Goal: Task Accomplishment & Management: Use online tool/utility

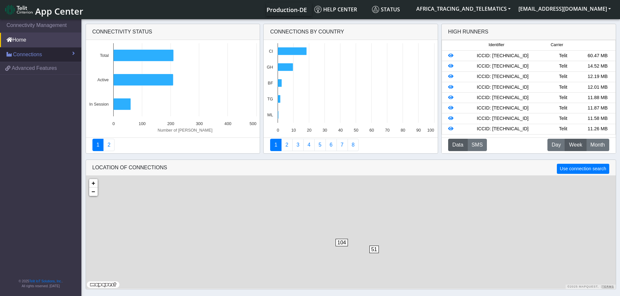
click at [35, 52] on span "Connections" at bounding box center [27, 55] width 29 height 8
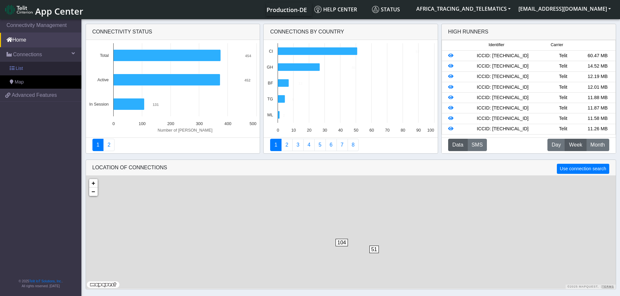
click at [35, 64] on link "List" at bounding box center [40, 69] width 81 height 14
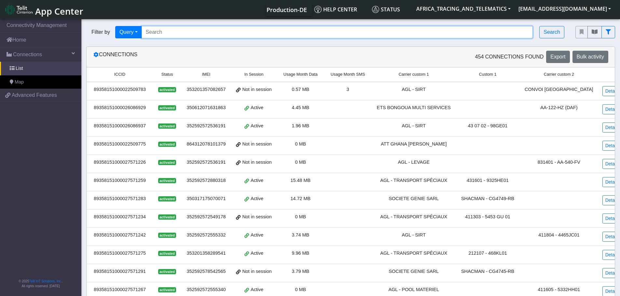
click at [172, 33] on input "Search..." at bounding box center [336, 32] width 391 height 12
paste input "89358151000027572257"
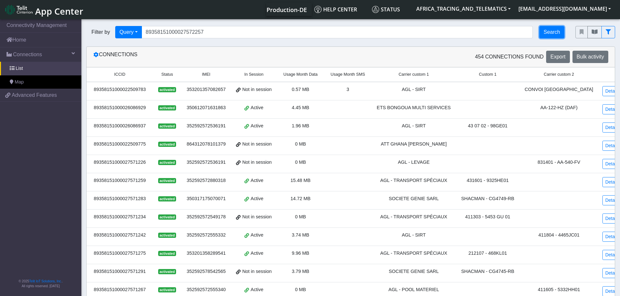
click at [553, 34] on button "Search" at bounding box center [551, 32] width 25 height 12
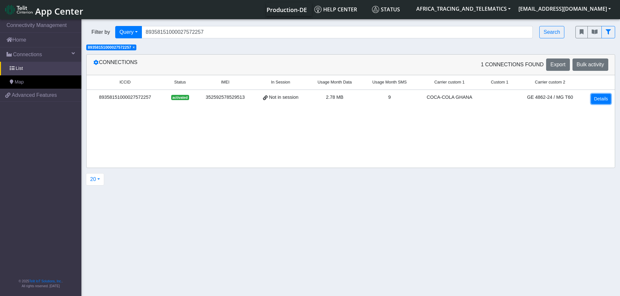
click at [601, 97] on link "Details" at bounding box center [601, 99] width 20 height 10
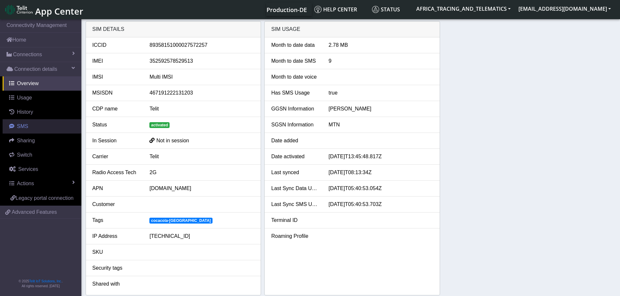
click at [20, 127] on span "SMS" at bounding box center [22, 127] width 11 height 6
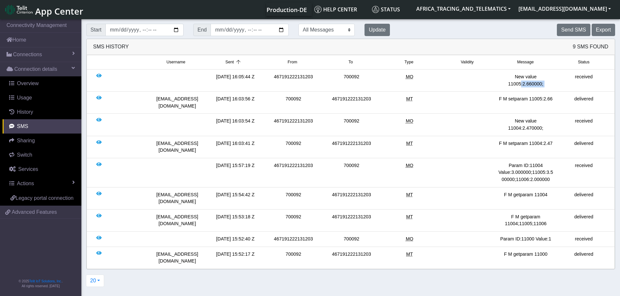
drag, startPoint x: 518, startPoint y: 83, endPoint x: 557, endPoint y: 84, distance: 39.4
click at [557, 84] on div "[DATE] 16:05:44 Z 467191222131203 700092 MO New value 11005:2.660000; received" at bounding box center [350, 80] width 524 height 14
click at [559, 84] on div "received" at bounding box center [583, 80] width 58 height 14
drag, startPoint x: 510, startPoint y: 218, endPoint x: 561, endPoint y: 219, distance: 51.4
click at [561, 236] on div "[DATE] 15:52:40 Z 467191222131203 700092 MO Param ID:11000 Value:1 received" at bounding box center [350, 239] width 524 height 7
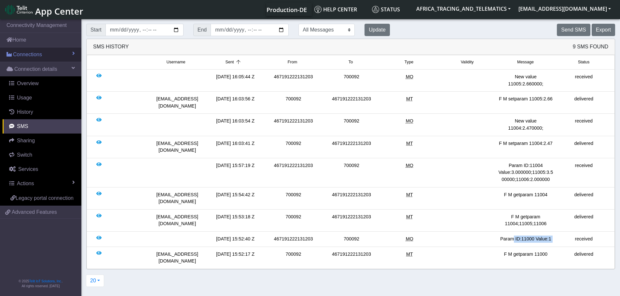
click at [26, 55] on span "Connections" at bounding box center [27, 55] width 29 height 8
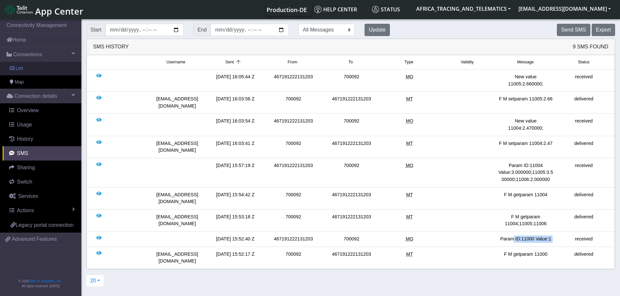
click at [29, 68] on link "List" at bounding box center [40, 69] width 81 height 14
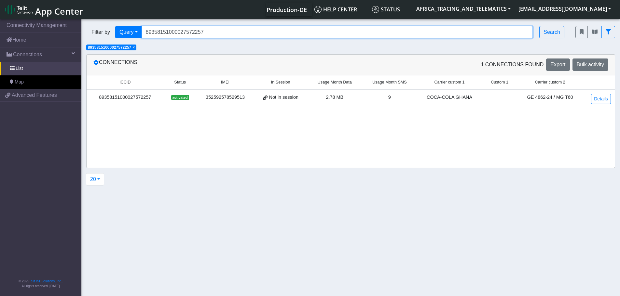
drag, startPoint x: 252, startPoint y: 34, endPoint x: 99, endPoint y: 24, distance: 154.2
click at [97, 23] on div "Filter by Query Query In Session Not connected Tags Country Operator 8935815100…" at bounding box center [325, 32] width 489 height 22
paste input "380"
type input "89358151000027572380"
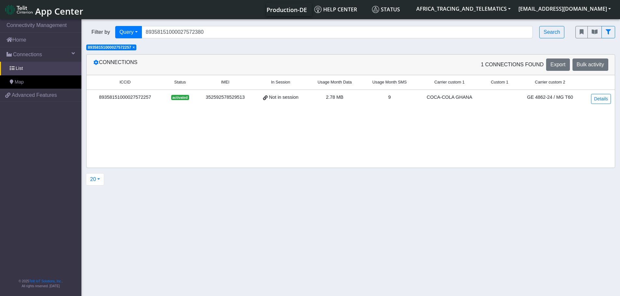
click at [135, 48] on span "×" at bounding box center [133, 47] width 2 height 5
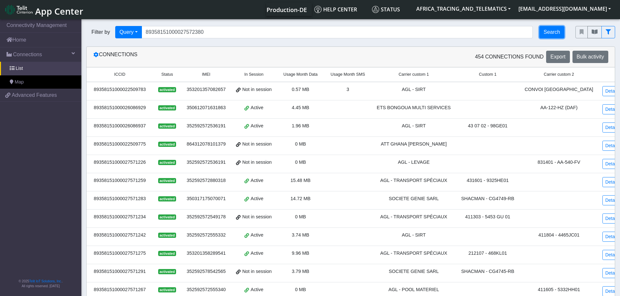
click at [554, 29] on button "Search" at bounding box center [551, 32] width 25 height 12
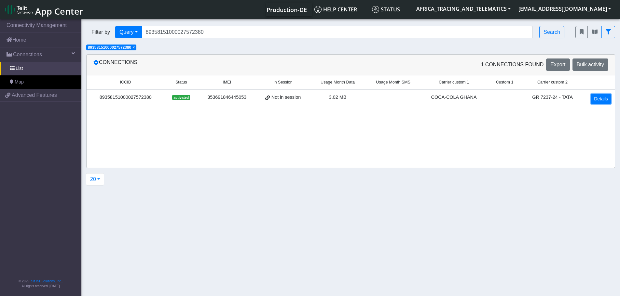
click at [601, 99] on link "Details" at bounding box center [601, 99] width 20 height 10
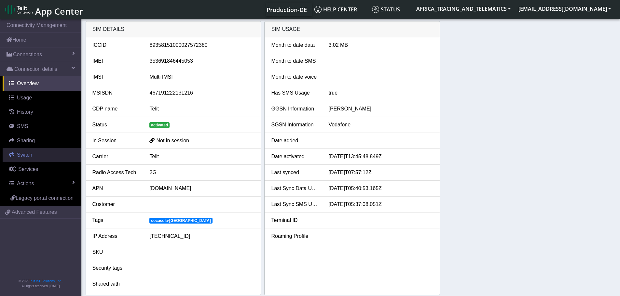
click at [26, 155] on span "Switch" at bounding box center [24, 155] width 15 height 6
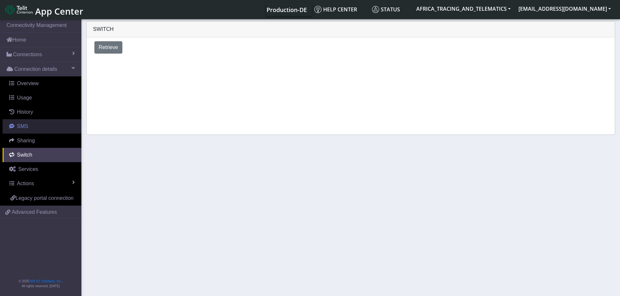
click at [27, 128] on link "SMS" at bounding box center [42, 126] width 79 height 14
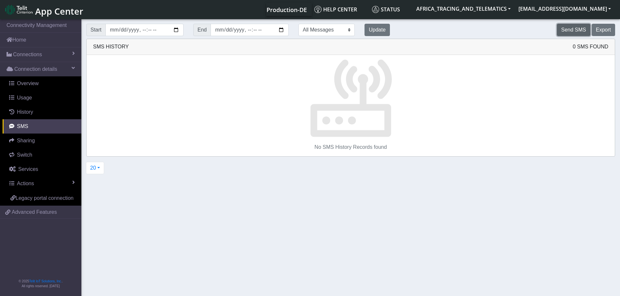
click at [573, 32] on button "Send SMS" at bounding box center [572, 30] width 33 height 12
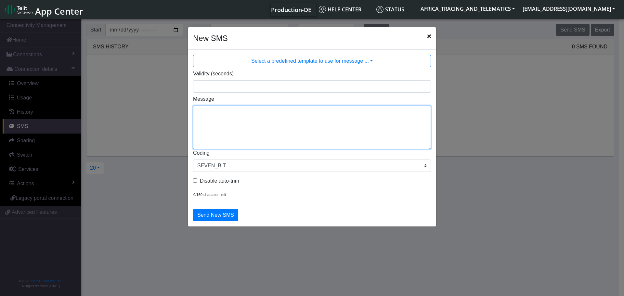
click at [327, 123] on textarea "Message" at bounding box center [312, 128] width 238 height 44
type textarea "F M getparam 11008"
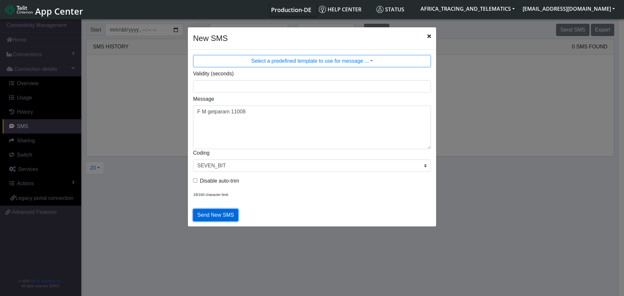
click at [220, 210] on button "Send New SMS" at bounding box center [215, 215] width 45 height 12
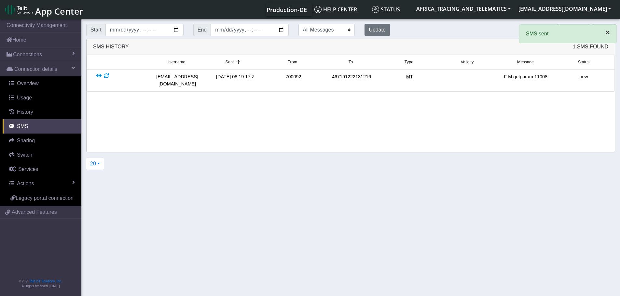
click at [608, 32] on span "×" at bounding box center [607, 32] width 5 height 9
click at [577, 33] on button "Send SMS" at bounding box center [572, 30] width 33 height 12
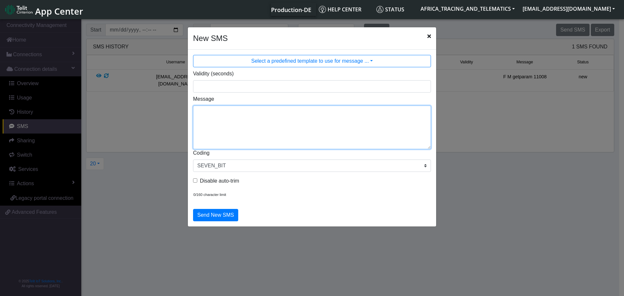
click at [331, 121] on textarea "Message" at bounding box center [312, 128] width 238 height 44
type textarea "F M getparam 11000"
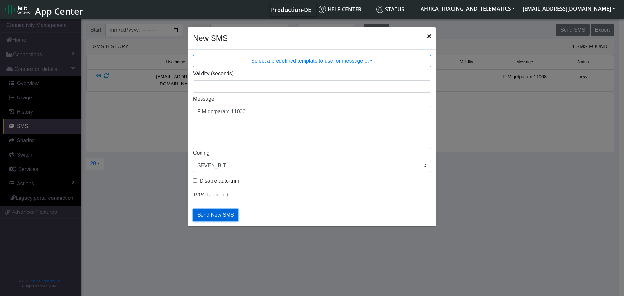
click at [217, 212] on button "Send New SMS" at bounding box center [215, 215] width 45 height 12
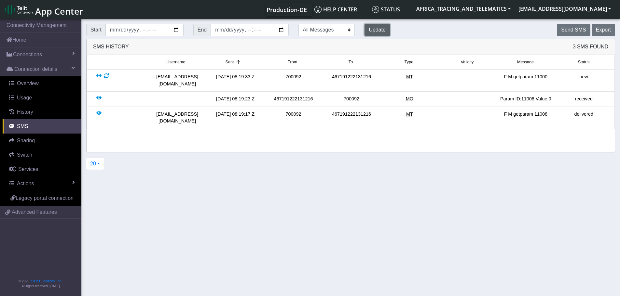
click at [364, 30] on button "Update" at bounding box center [376, 30] width 25 height 12
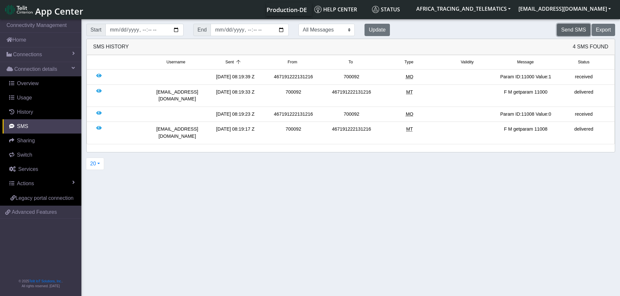
click at [577, 31] on button "Send SMS" at bounding box center [572, 30] width 33 height 12
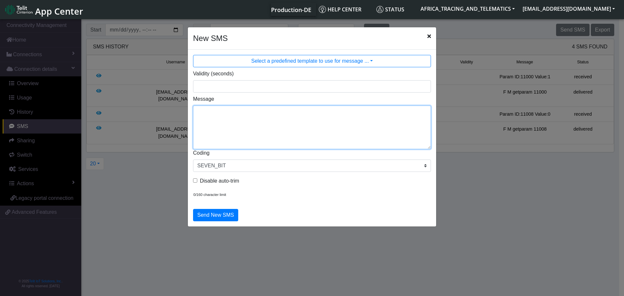
click at [322, 123] on textarea "Message" at bounding box center [312, 128] width 238 height 44
type textarea "F M getparam 11004"
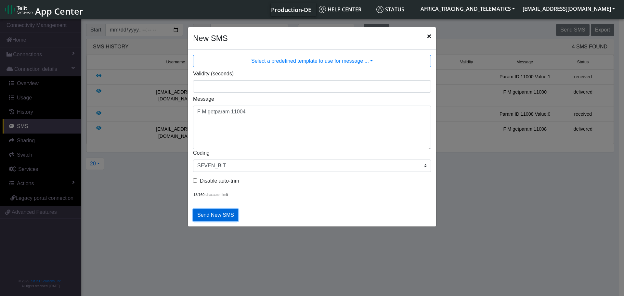
click at [229, 215] on button "Send New SMS" at bounding box center [215, 215] width 45 height 12
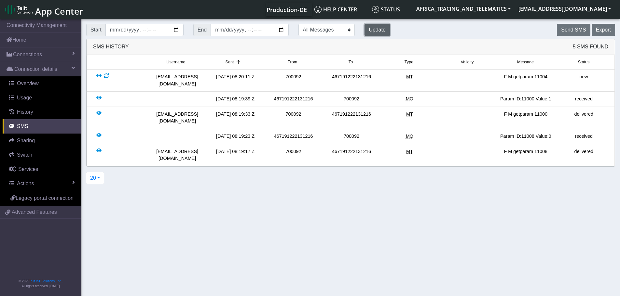
click at [368, 31] on button "Update" at bounding box center [376, 30] width 25 height 12
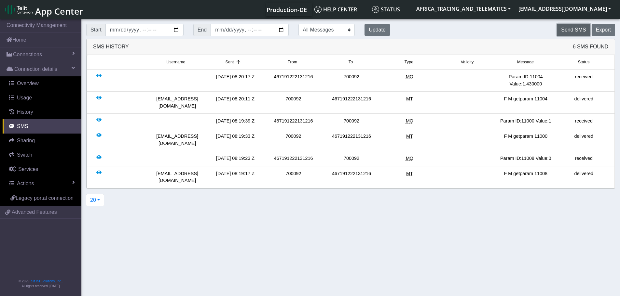
click at [566, 31] on button "Send SMS" at bounding box center [572, 30] width 33 height 12
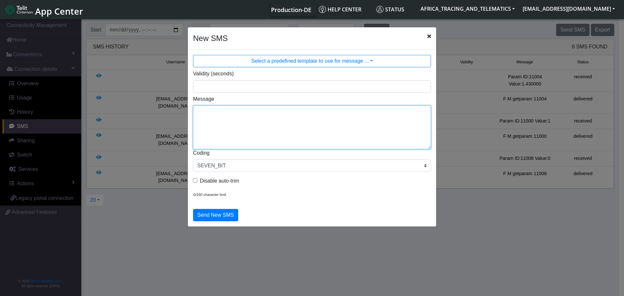
click at [266, 136] on textarea "Message" at bounding box center [312, 128] width 238 height 44
type textarea "F M getparam 11006"
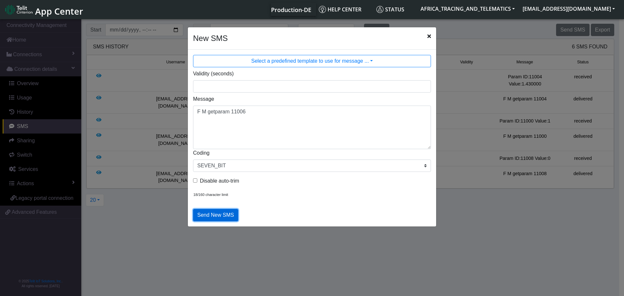
click at [222, 211] on button "Send New SMS" at bounding box center [215, 215] width 45 height 12
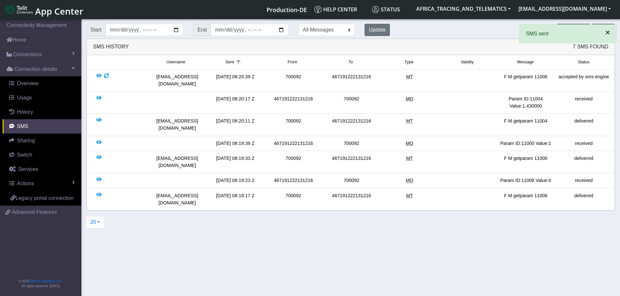
click at [607, 33] on span "×" at bounding box center [607, 32] width 5 height 9
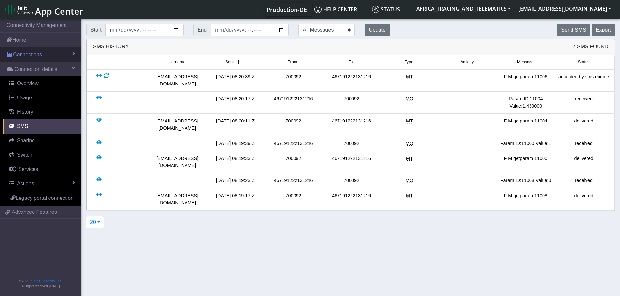
drag, startPoint x: 28, startPoint y: 52, endPoint x: 30, endPoint y: 61, distance: 9.4
click at [28, 52] on span "Connections" at bounding box center [27, 55] width 29 height 8
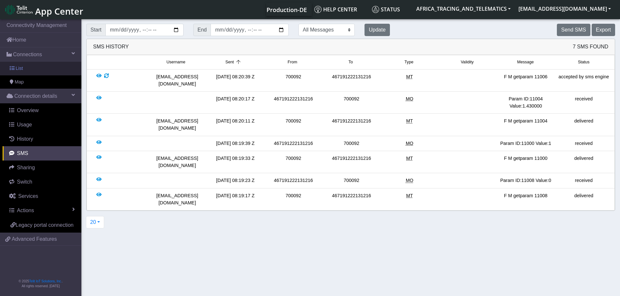
click at [30, 65] on link "List" at bounding box center [40, 69] width 81 height 14
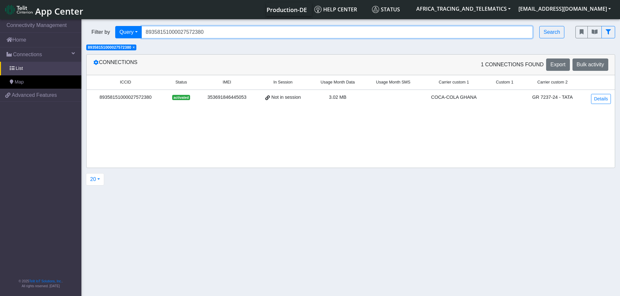
drag, startPoint x: 215, startPoint y: 29, endPoint x: 98, endPoint y: 23, distance: 116.6
click at [98, 23] on div "Filter by Query Query In Session Not connected Tags Country Operator 8935815100…" at bounding box center [325, 32] width 489 height 22
paste input "257"
type input "89358151000027572257"
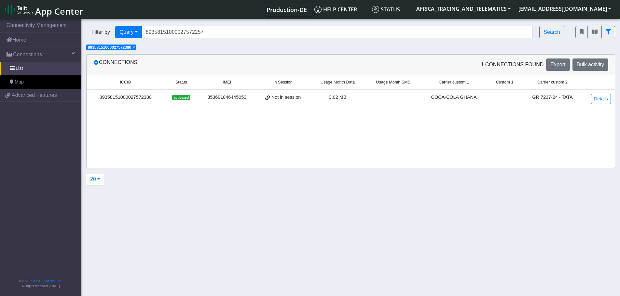
click at [135, 47] on span "×" at bounding box center [133, 47] width 2 height 5
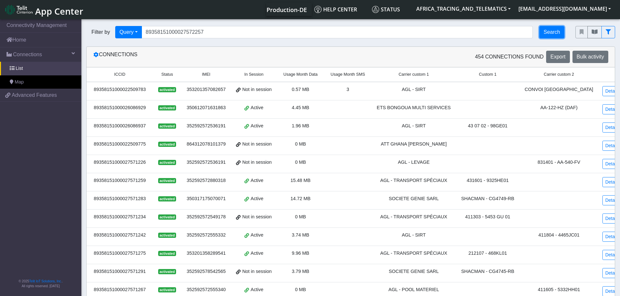
click at [558, 33] on button "Search" at bounding box center [551, 32] width 25 height 12
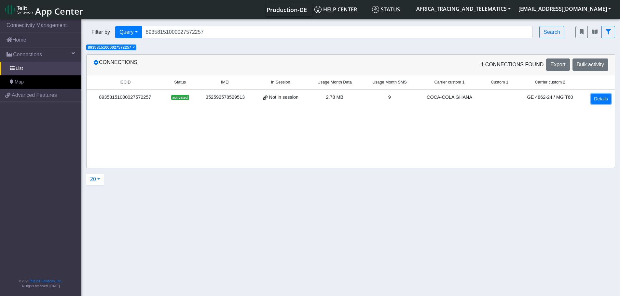
click at [600, 99] on link "Details" at bounding box center [601, 99] width 20 height 10
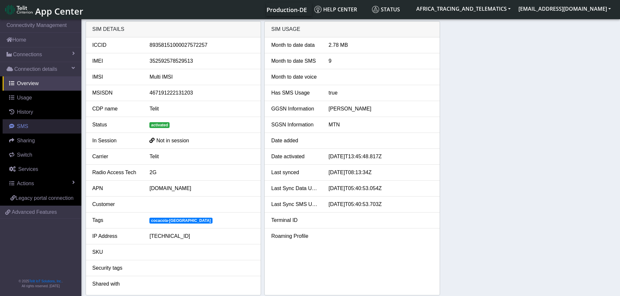
click at [21, 124] on span "SMS" at bounding box center [22, 127] width 11 height 6
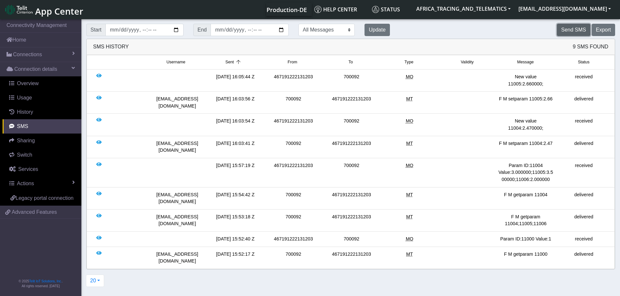
click at [565, 29] on button "Send SMS" at bounding box center [572, 30] width 33 height 12
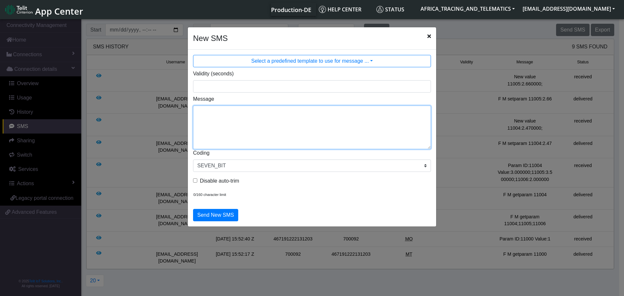
click at [251, 124] on textarea "Message" at bounding box center [312, 128] width 238 height 44
type textarea "F M setparam 11006:3.42"
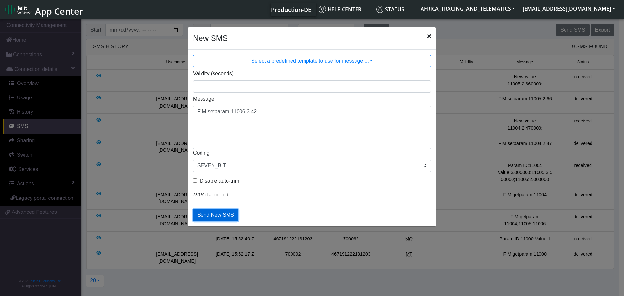
click at [230, 217] on button "Send New SMS" at bounding box center [215, 215] width 45 height 12
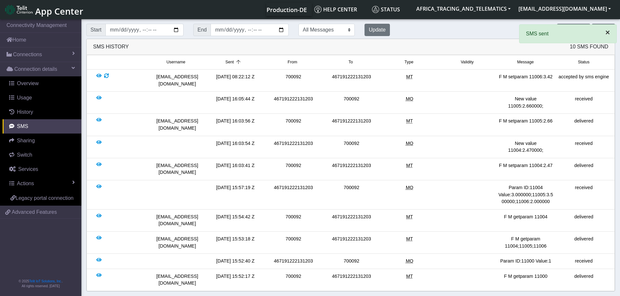
click at [607, 32] on span "×" at bounding box center [607, 32] width 5 height 9
drag, startPoint x: 495, startPoint y: 78, endPoint x: 552, endPoint y: 77, distance: 56.9
click at [552, 77] on div "[EMAIL_ADDRESS][DOMAIN_NAME] [DATE] 08:22:12 Z 700092 467191222131203 MT F M se…" at bounding box center [350, 80] width 524 height 14
copy div "F M setparam 11006:3.42"
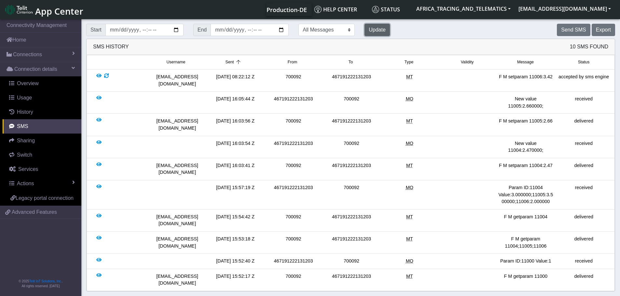
drag, startPoint x: 364, startPoint y: 26, endPoint x: 379, endPoint y: 36, distance: 18.3
click at [364, 26] on button "Update" at bounding box center [376, 30] width 25 height 12
click at [524, 118] on div "F M setparam 11005:2.66" at bounding box center [525, 125] width 58 height 14
click at [364, 29] on button "Update" at bounding box center [376, 30] width 25 height 12
click at [36, 56] on span "Connections" at bounding box center [27, 55] width 29 height 8
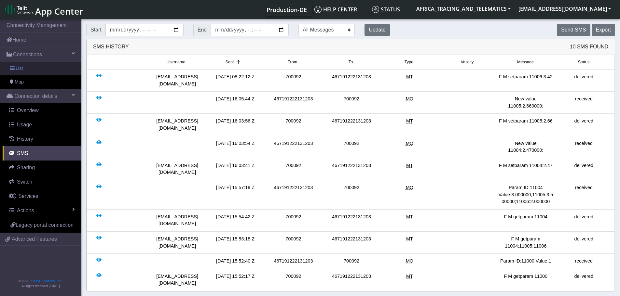
click at [33, 69] on link "List" at bounding box center [40, 69] width 81 height 14
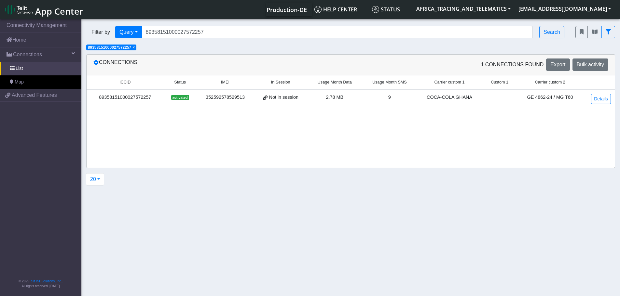
click at [135, 47] on span "×" at bounding box center [133, 47] width 2 height 5
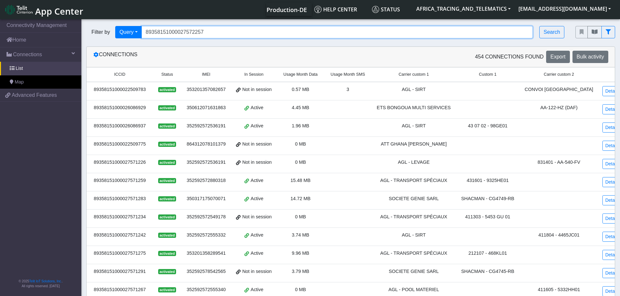
drag, startPoint x: 221, startPoint y: 30, endPoint x: 123, endPoint y: 17, distance: 99.4
click at [113, 18] on body "App Center Production-DE Help center Status AFRICA_TRACING_AND_TELEMATICS [EMAI…" at bounding box center [310, 158] width 620 height 281
paste input "30520111"
type input "89358151000030520111"
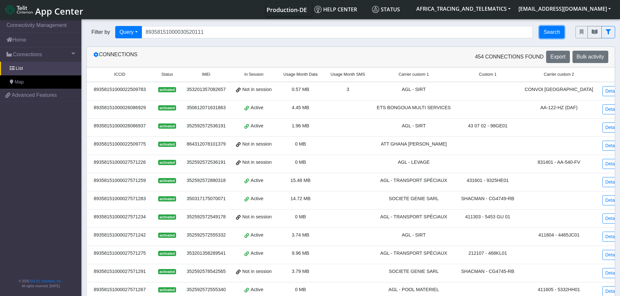
click at [551, 30] on button "Search" at bounding box center [551, 32] width 25 height 12
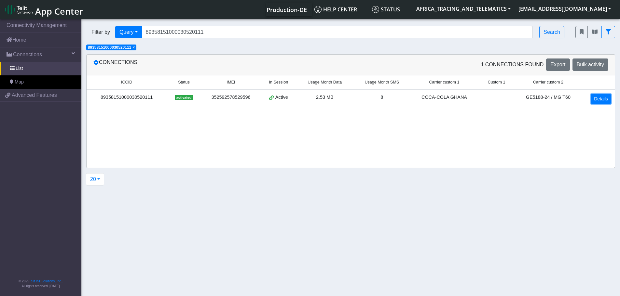
click at [600, 97] on link "Details" at bounding box center [601, 99] width 20 height 10
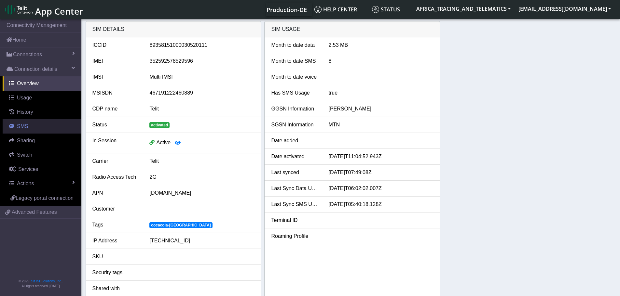
click at [28, 127] on link "SMS" at bounding box center [42, 126] width 79 height 14
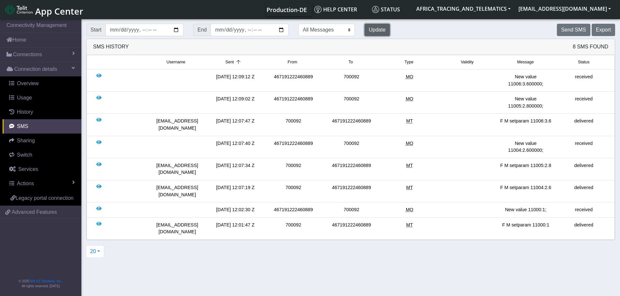
click at [364, 31] on button "Update" at bounding box center [376, 30] width 25 height 12
click at [575, 32] on button "Send SMS" at bounding box center [572, 30] width 33 height 12
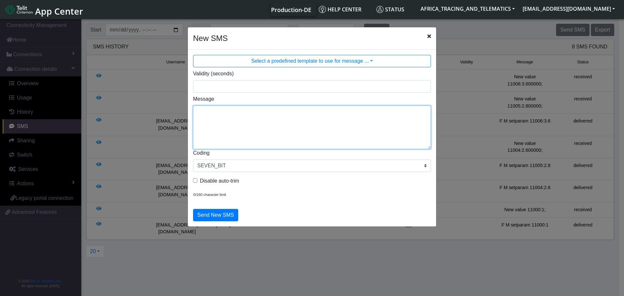
click at [244, 133] on textarea "Message" at bounding box center [312, 128] width 238 height 44
type textarea "F M setparam 11006:3.42"
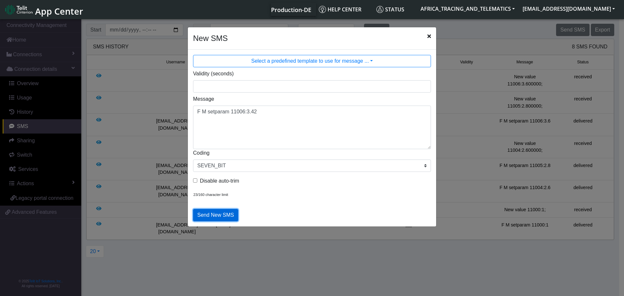
click at [208, 215] on button "Send New SMS" at bounding box center [215, 215] width 45 height 12
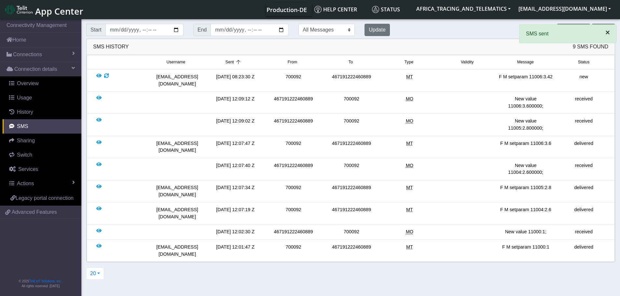
click at [606, 33] on span "×" at bounding box center [607, 32] width 5 height 9
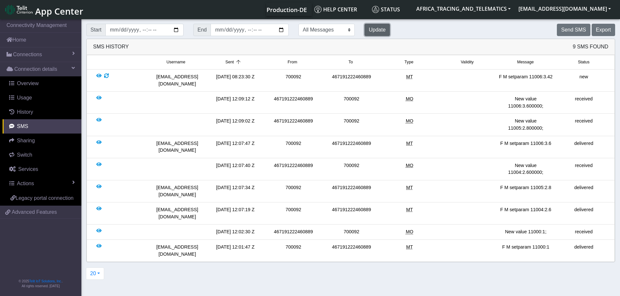
click at [364, 26] on button "Update" at bounding box center [376, 30] width 25 height 12
click at [364, 29] on button "Update" at bounding box center [376, 30] width 25 height 12
click at [364, 28] on button "Update" at bounding box center [376, 30] width 25 height 12
click at [565, 29] on button "Send SMS" at bounding box center [572, 30] width 33 height 12
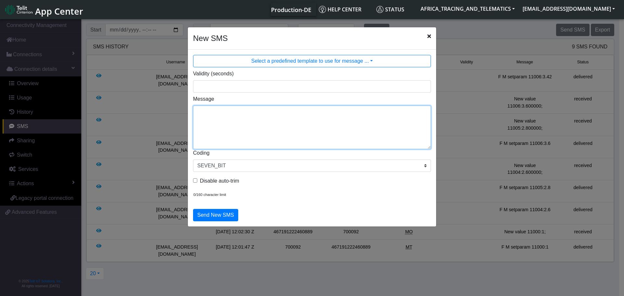
click at [250, 140] on textarea "Message" at bounding box center [312, 128] width 238 height 44
type textarea "F M setparam 11005:2.66"
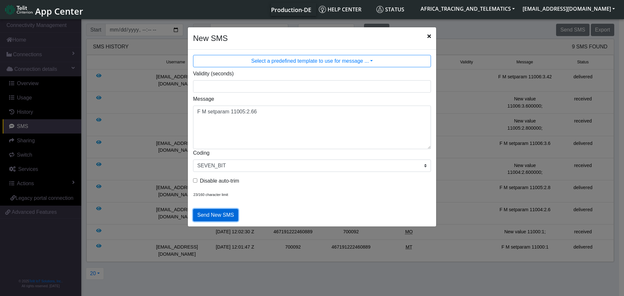
click at [226, 213] on button "Send New SMS" at bounding box center [215, 215] width 45 height 12
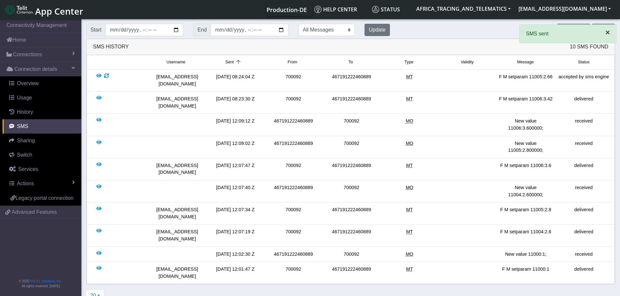
click at [607, 32] on span "×" at bounding box center [607, 32] width 5 height 9
click at [575, 28] on button "Send SMS" at bounding box center [572, 30] width 33 height 12
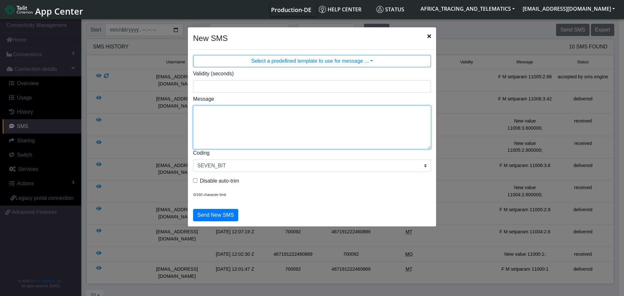
click at [326, 131] on textarea "Message" at bounding box center [312, 128] width 238 height 44
type textarea "F M setparam 11004:2.47"
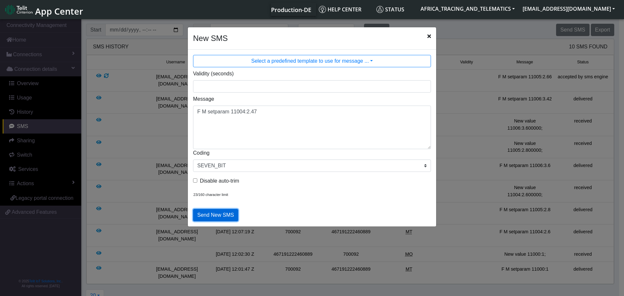
click at [217, 218] on button "Send New SMS" at bounding box center [215, 215] width 45 height 12
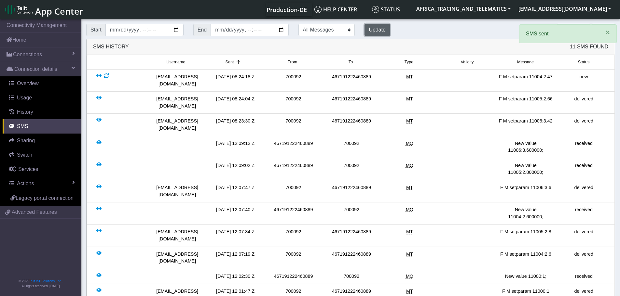
click at [364, 29] on button "Update" at bounding box center [376, 30] width 25 height 12
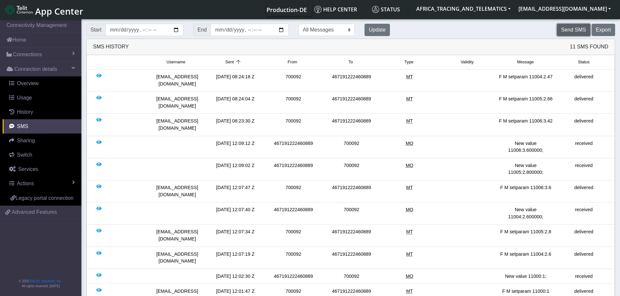
click at [570, 29] on button "Send SMS" at bounding box center [572, 30] width 33 height 12
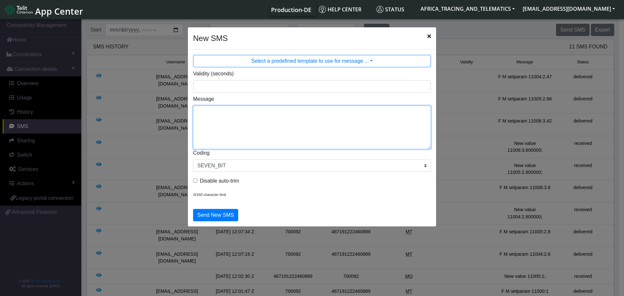
click at [250, 125] on textarea "Message" at bounding box center [312, 128] width 238 height 44
type textarea "F M getparam 11007"
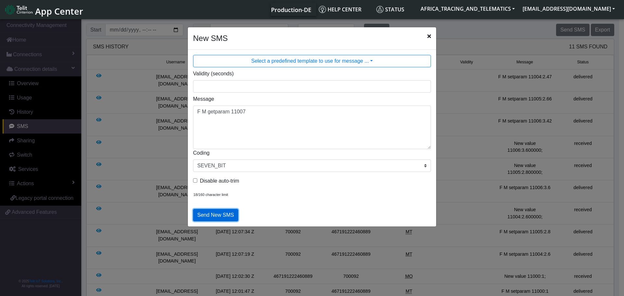
click at [217, 217] on button "Send New SMS" at bounding box center [215, 215] width 45 height 12
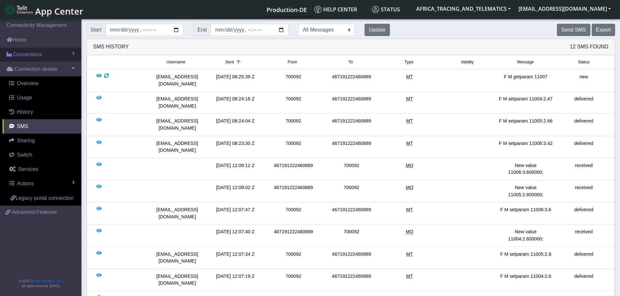
click at [40, 54] on span "Connections" at bounding box center [27, 55] width 29 height 8
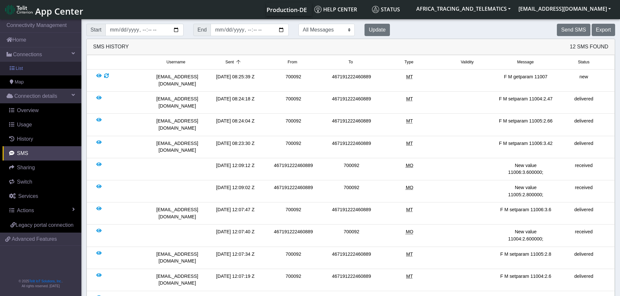
drag, startPoint x: 32, startPoint y: 69, endPoint x: 49, endPoint y: 67, distance: 17.3
click at [32, 69] on link "List" at bounding box center [40, 69] width 81 height 14
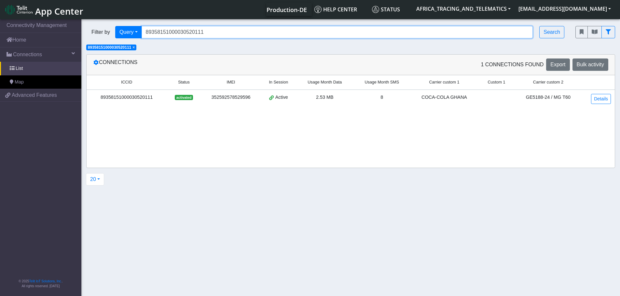
drag, startPoint x: 217, startPoint y: 34, endPoint x: 104, endPoint y: 32, distance: 113.2
click at [105, 32] on div "Filter by Query Query In Session Not connected Tags Country Operator 8935815100…" at bounding box center [325, 32] width 479 height 12
paste input "27572257"
type input "89358151000027572257"
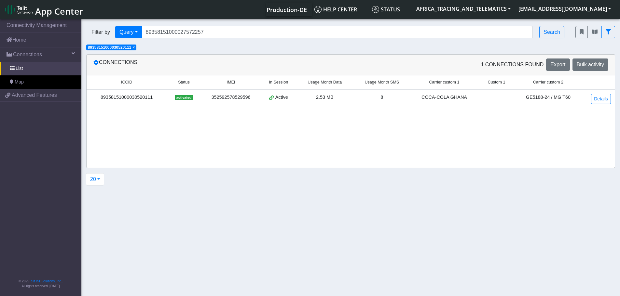
click at [134, 47] on span "×" at bounding box center [133, 47] width 2 height 5
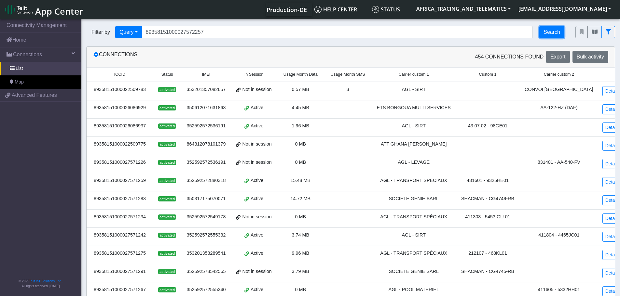
click at [557, 31] on button "Search" at bounding box center [551, 32] width 25 height 12
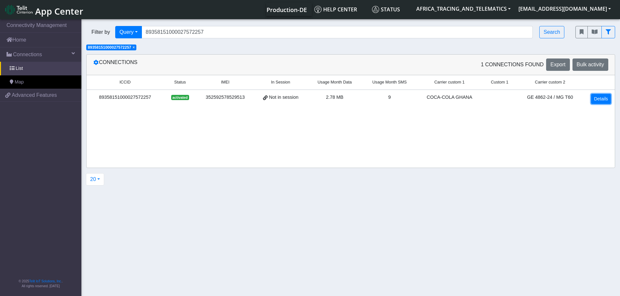
click at [598, 100] on link "Details" at bounding box center [601, 99] width 20 height 10
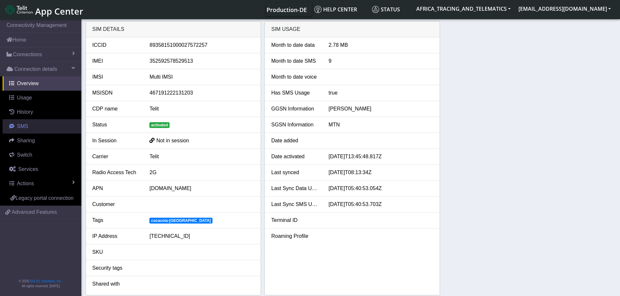
click at [29, 125] on link "SMS" at bounding box center [42, 126] width 79 height 14
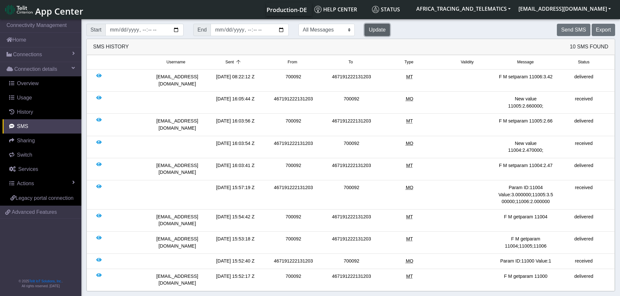
click at [364, 29] on button "Update" at bounding box center [376, 30] width 25 height 12
click at [582, 24] on button "Send SMS" at bounding box center [572, 30] width 33 height 12
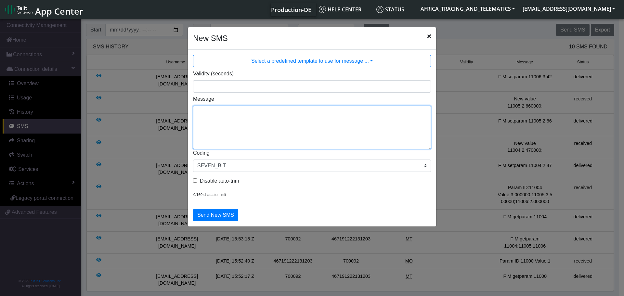
click at [316, 110] on textarea "Message" at bounding box center [312, 128] width 238 height 44
type textarea "F M getparam 11007"
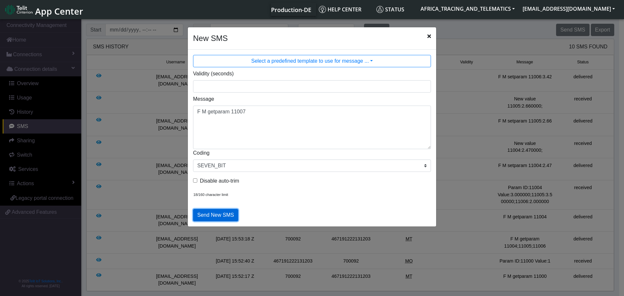
click at [212, 213] on button "Send New SMS" at bounding box center [215, 215] width 45 height 12
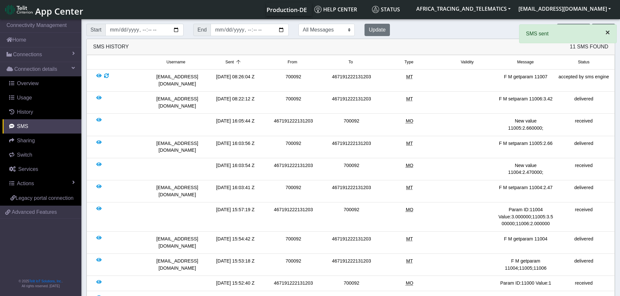
click at [606, 33] on span "×" at bounding box center [607, 32] width 5 height 9
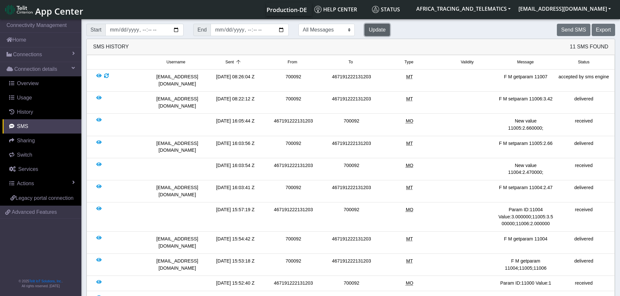
click at [364, 29] on button "Update" at bounding box center [376, 30] width 25 height 12
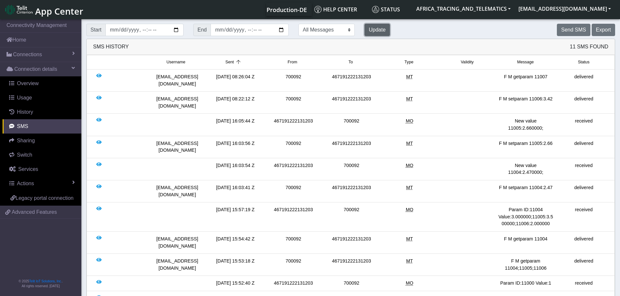
click at [364, 29] on button "Update" at bounding box center [376, 30] width 25 height 12
click at [364, 32] on button "Update" at bounding box center [376, 30] width 25 height 12
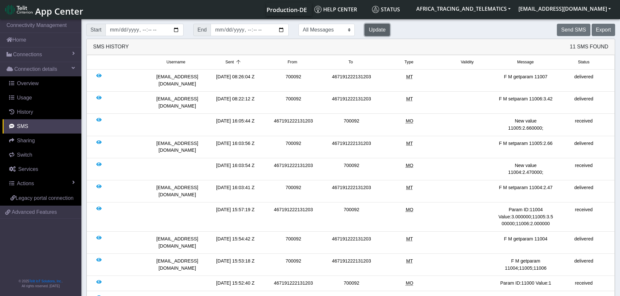
click at [364, 28] on button "Update" at bounding box center [376, 30] width 25 height 12
click at [364, 27] on button "Update" at bounding box center [376, 30] width 25 height 12
click at [568, 31] on button "Send SMS" at bounding box center [572, 30] width 33 height 12
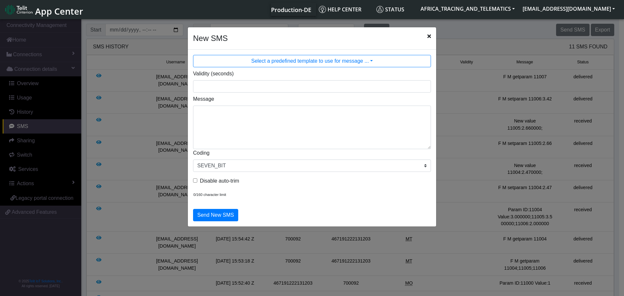
click at [350, 102] on div "Message" at bounding box center [312, 122] width 248 height 54
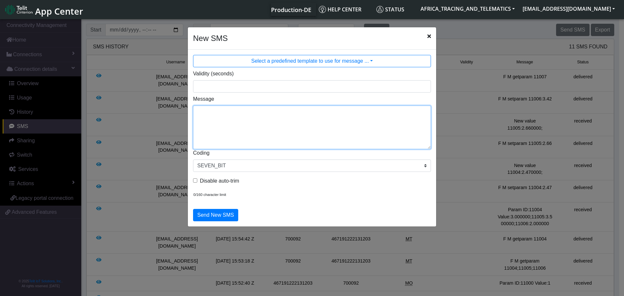
click at [347, 114] on textarea "Message" at bounding box center [312, 128] width 238 height 44
type textarea "F M setparam 11000:3"
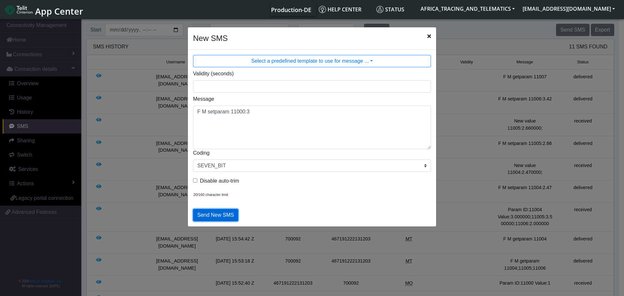
click at [226, 217] on button "Send New SMS" at bounding box center [215, 215] width 45 height 12
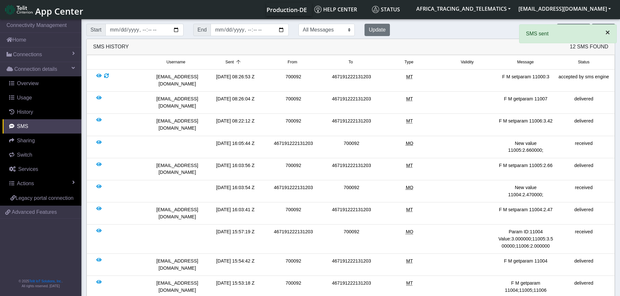
click at [606, 32] on span "×" at bounding box center [607, 32] width 5 height 9
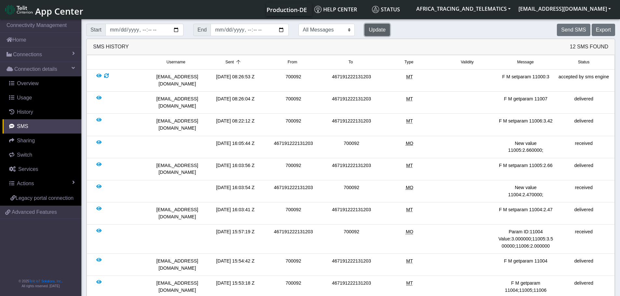
click at [364, 28] on button "Update" at bounding box center [376, 30] width 25 height 12
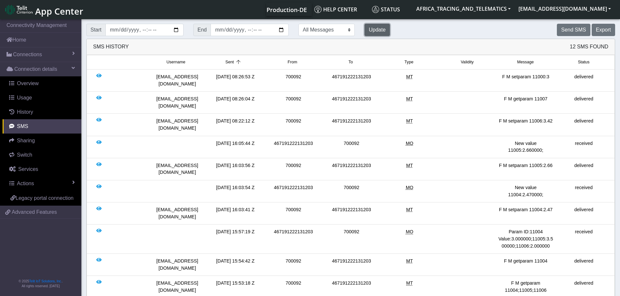
click at [364, 28] on button "Update" at bounding box center [376, 30] width 25 height 12
drag, startPoint x: 43, startPoint y: 53, endPoint x: 43, endPoint y: 56, distance: 3.3
click at [43, 53] on link "Connections" at bounding box center [40, 54] width 81 height 14
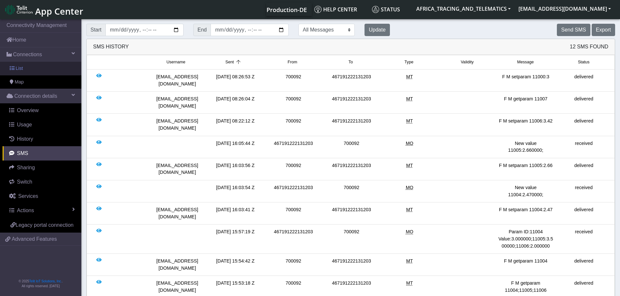
click at [36, 70] on link "List" at bounding box center [40, 69] width 81 height 14
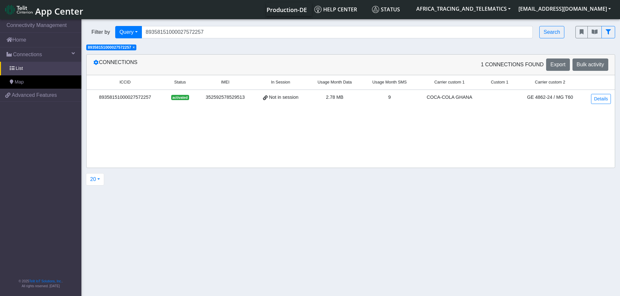
click at [134, 47] on span "×" at bounding box center [133, 47] width 2 height 5
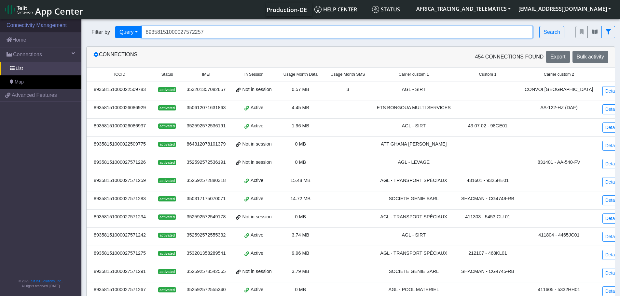
drag, startPoint x: 230, startPoint y: 34, endPoint x: 65, endPoint y: 25, distance: 164.8
click at [65, 25] on section "Connectivity Management Home Connections List Map 40513ae5ef263be87c7735510b18b…" at bounding box center [310, 249] width 620 height 462
paste input "30520111"
type input "89358151000030520111"
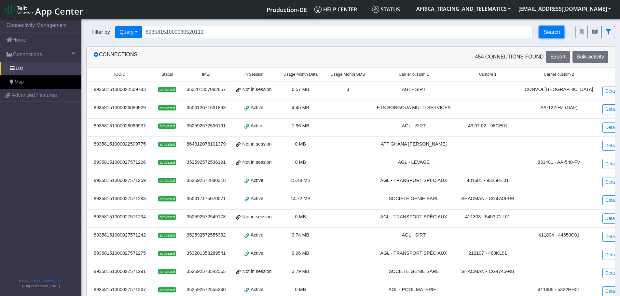
click at [555, 34] on button "Search" at bounding box center [551, 32] width 25 height 12
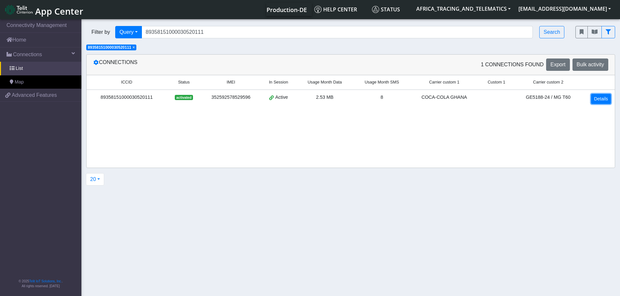
click at [604, 99] on link "Details" at bounding box center [601, 99] width 20 height 10
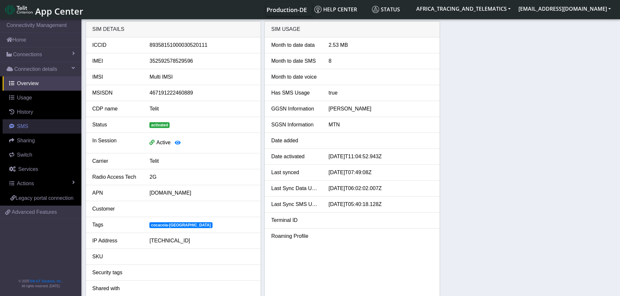
click at [22, 125] on span "SMS" at bounding box center [22, 127] width 11 height 6
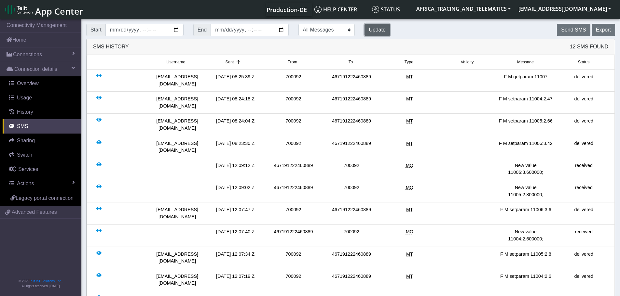
click at [364, 27] on button "Update" at bounding box center [376, 30] width 25 height 12
click at [581, 31] on button "Send SMS" at bounding box center [572, 30] width 33 height 12
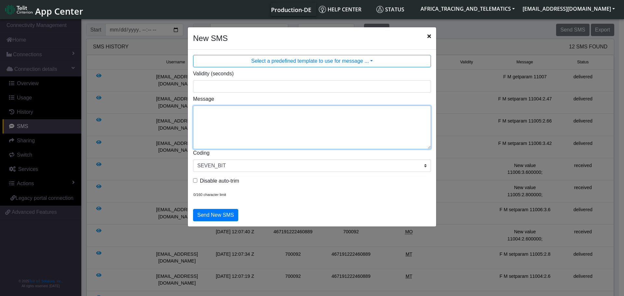
click at [304, 139] on textarea "Message" at bounding box center [312, 128] width 238 height 44
type textarea "F M setparam 11000:3"
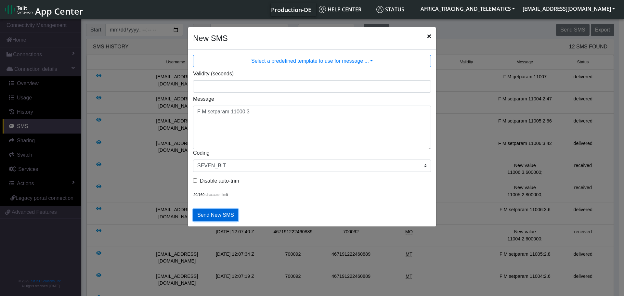
click at [221, 214] on button "Send New SMS" at bounding box center [215, 215] width 45 height 12
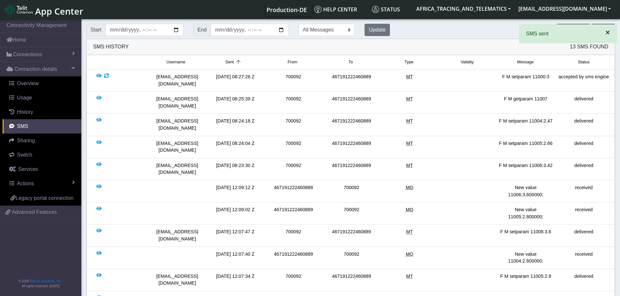
click at [608, 32] on span "×" at bounding box center [607, 32] width 5 height 9
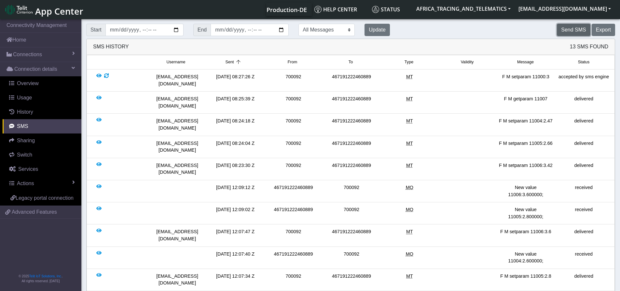
click at [563, 30] on button "Send SMS" at bounding box center [572, 30] width 33 height 12
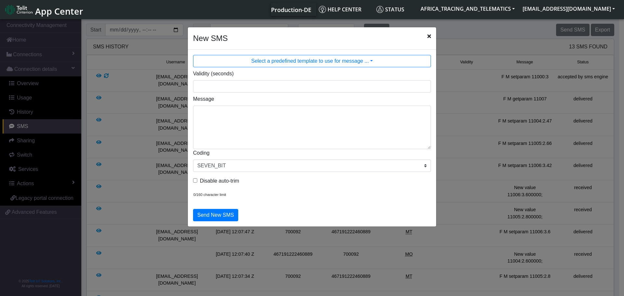
click at [429, 35] on icon "Close" at bounding box center [430, 35] width 4 height 5
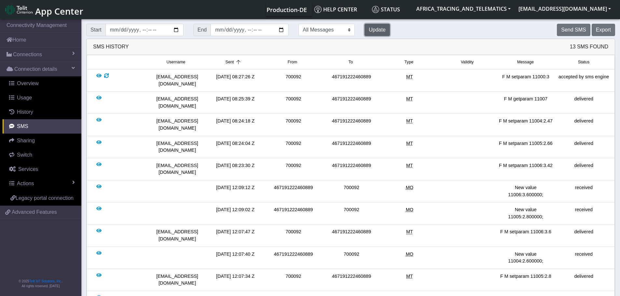
click at [364, 30] on button "Update" at bounding box center [376, 30] width 25 height 12
click at [364, 28] on button "Update" at bounding box center [376, 30] width 25 height 12
drag, startPoint x: 487, startPoint y: 87, endPoint x: 577, endPoint y: 95, distance: 90.8
click at [577, 95] on li "[EMAIL_ADDRESS][DOMAIN_NAME] [DATE] 08:25:39 Z 700092 467191222460889 MT F M ge…" at bounding box center [351, 103] width 528 height 22
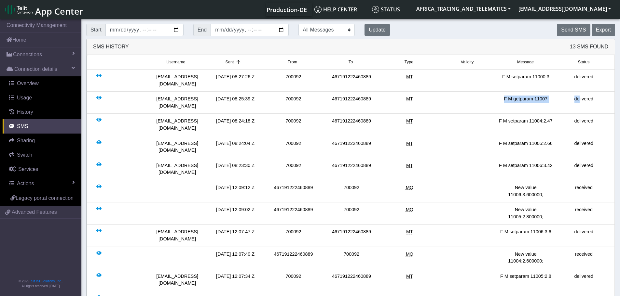
click at [554, 96] on div "F M getparam 11007" at bounding box center [525, 103] width 58 height 14
click at [364, 28] on button "Update" at bounding box center [376, 30] width 25 height 12
click at [364, 26] on button "Update" at bounding box center [376, 30] width 25 height 12
click at [364, 29] on button "Update" at bounding box center [376, 30] width 25 height 12
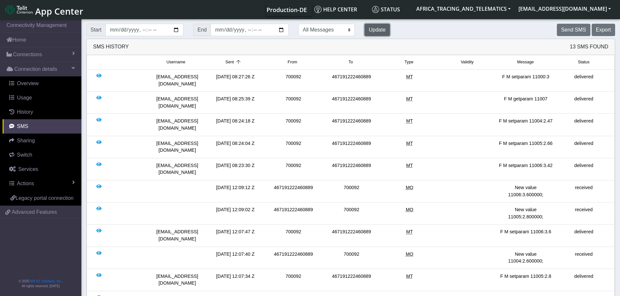
click at [364, 29] on button "Update" at bounding box center [376, 30] width 25 height 12
